Goal: Check status: Check status

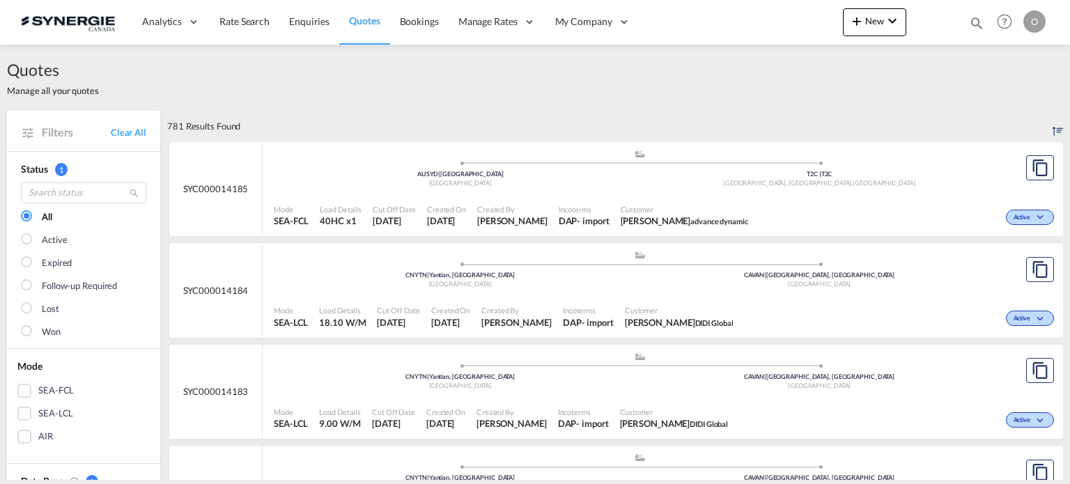
click at [972, 25] on md-icon "icon-magnify" at bounding box center [976, 22] width 15 height 15
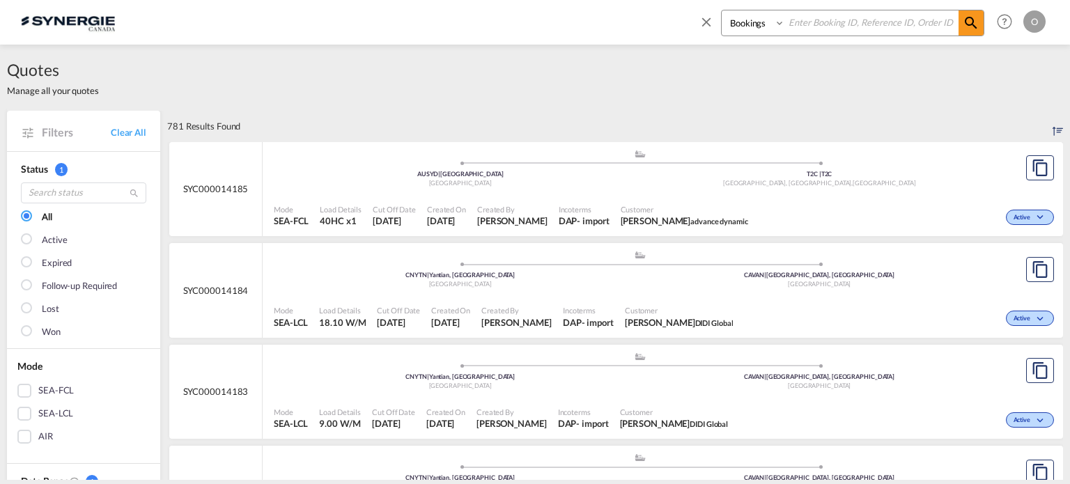
click at [765, 32] on select "Bookings Quotes Enquiries" at bounding box center [755, 22] width 66 height 25
select select "Quotes"
click at [722, 10] on select "Bookings Quotes Enquiries" at bounding box center [755, 22] width 66 height 25
paste input "SYC000013736"
type input "SYC000013736"
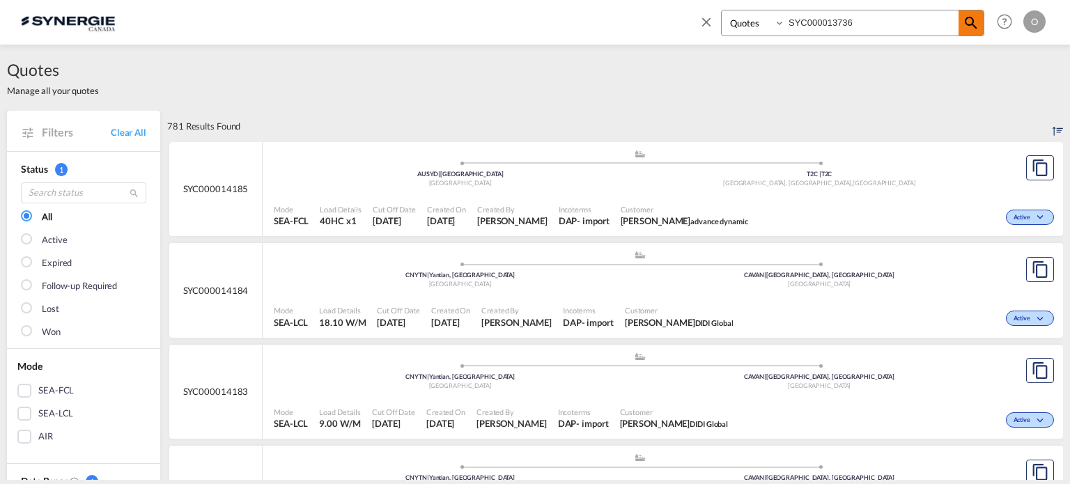
click at [970, 17] on md-icon "icon-magnify" at bounding box center [971, 23] width 17 height 17
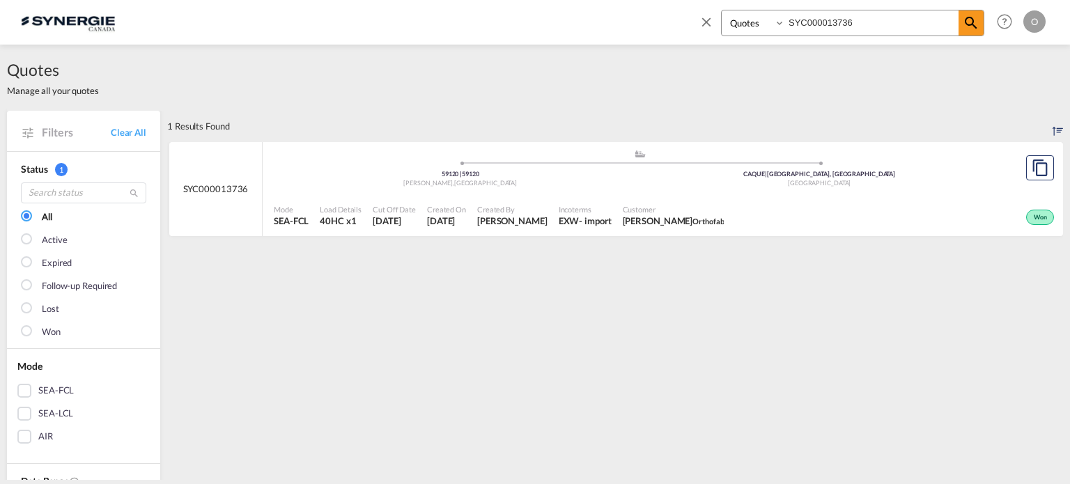
click at [603, 217] on div "- import" at bounding box center [595, 221] width 32 height 13
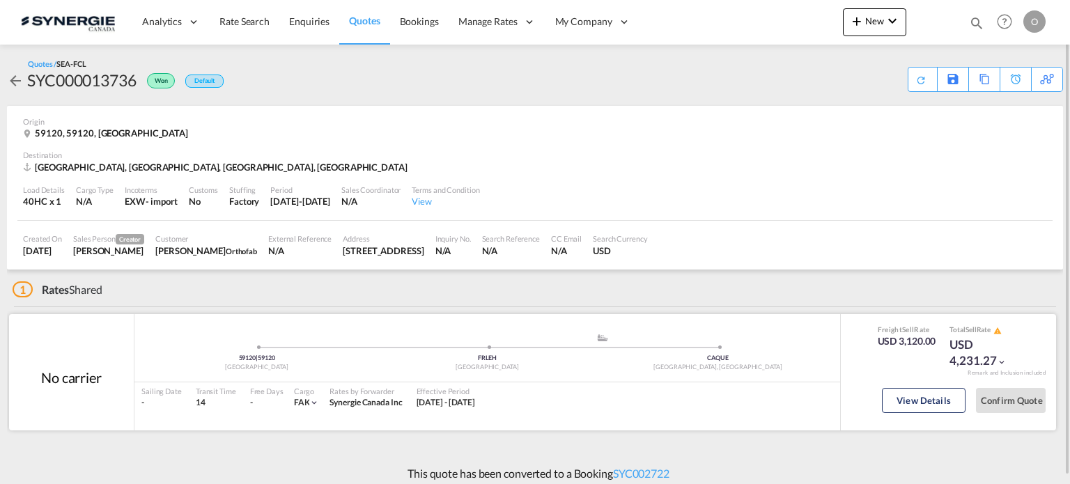
click at [940, 386] on div "View Details" at bounding box center [924, 404] width 84 height 40
click at [929, 399] on button "View Details" at bounding box center [924, 400] width 84 height 25
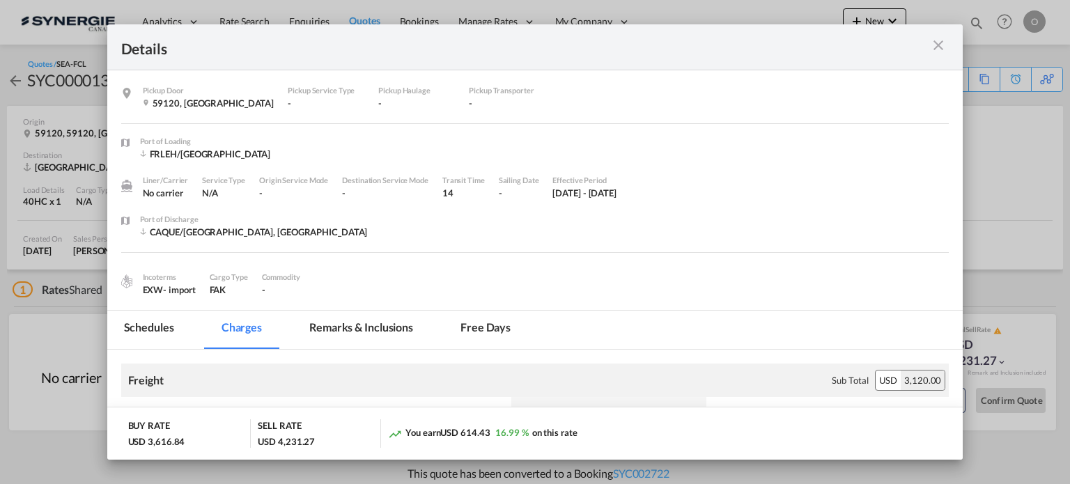
click at [382, 323] on md-tab-item "Remarks & Inclusions" at bounding box center [361, 330] width 137 height 38
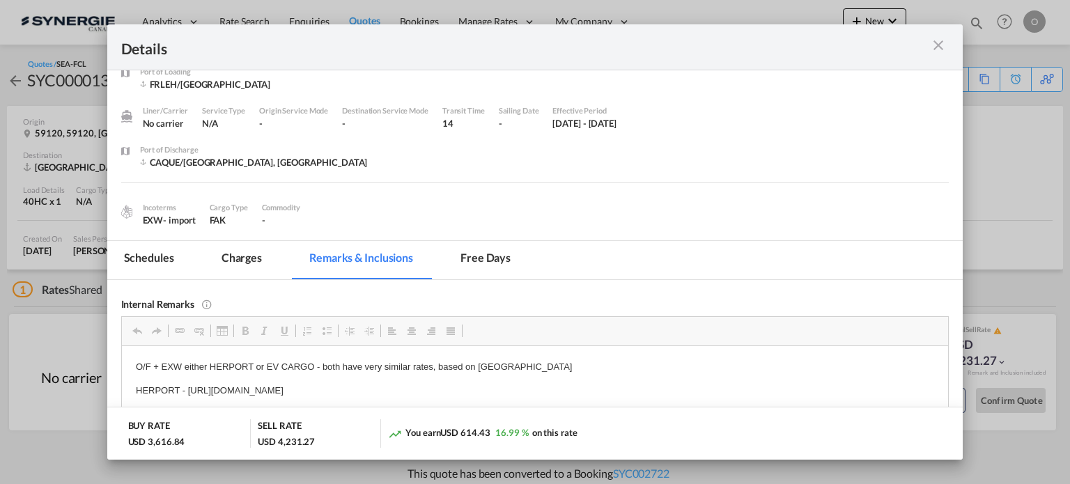
scroll to position [279, 0]
